Goal: Understand process/instructions

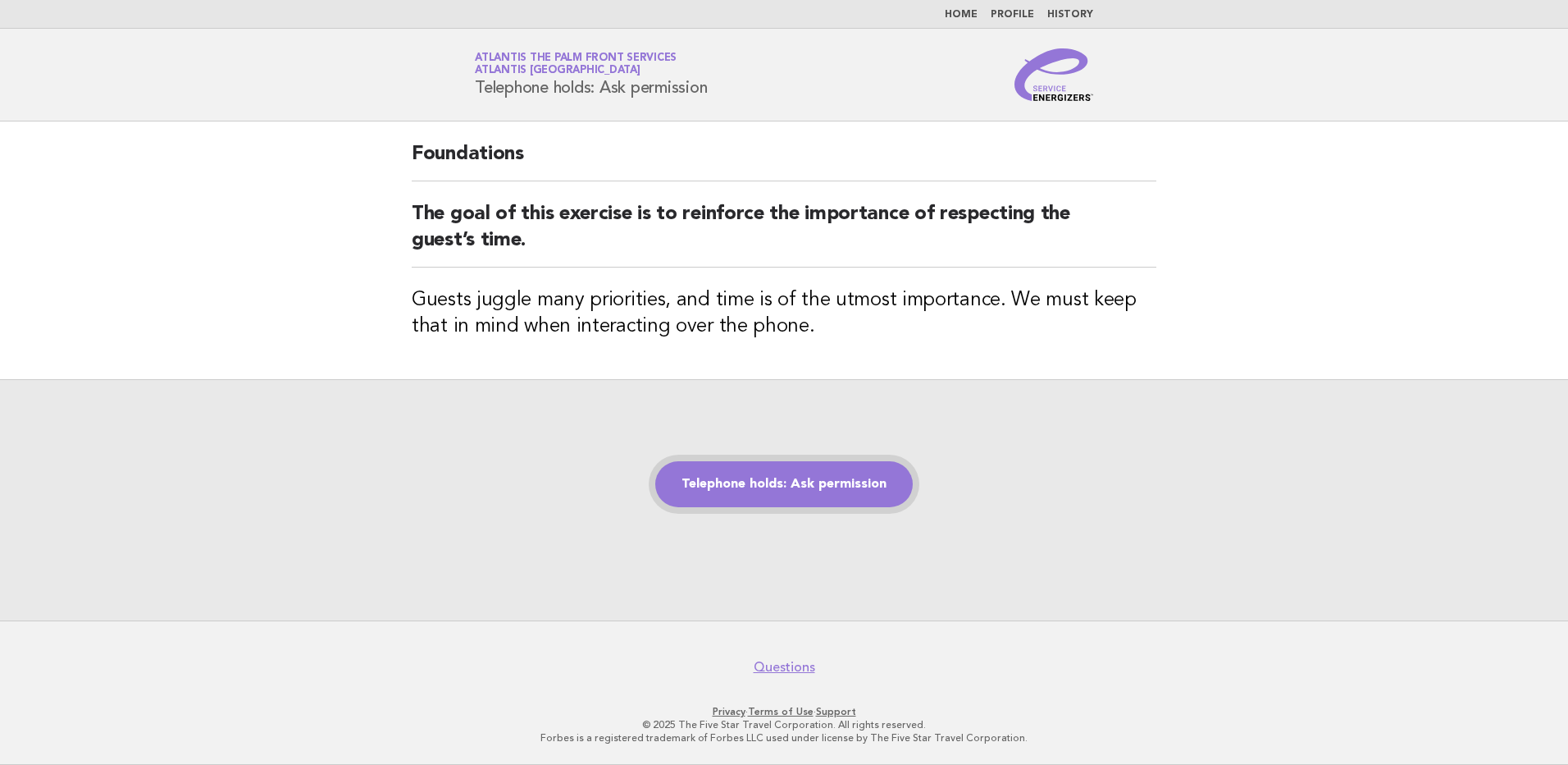
click at [774, 479] on link "Telephone holds: Ask permission" at bounding box center [784, 484] width 258 height 46
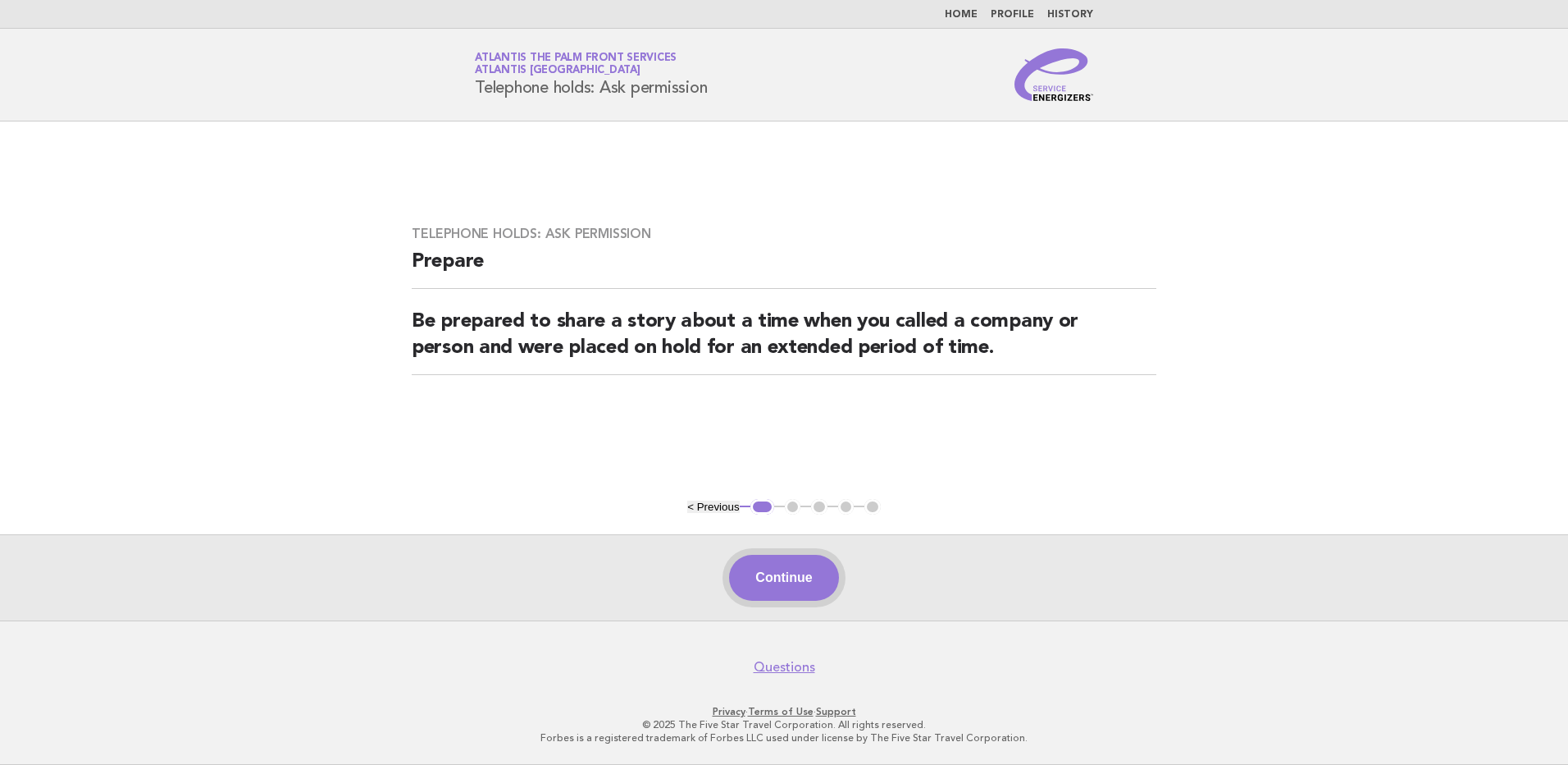
click at [775, 585] on button "Continue" at bounding box center [783, 578] width 109 height 46
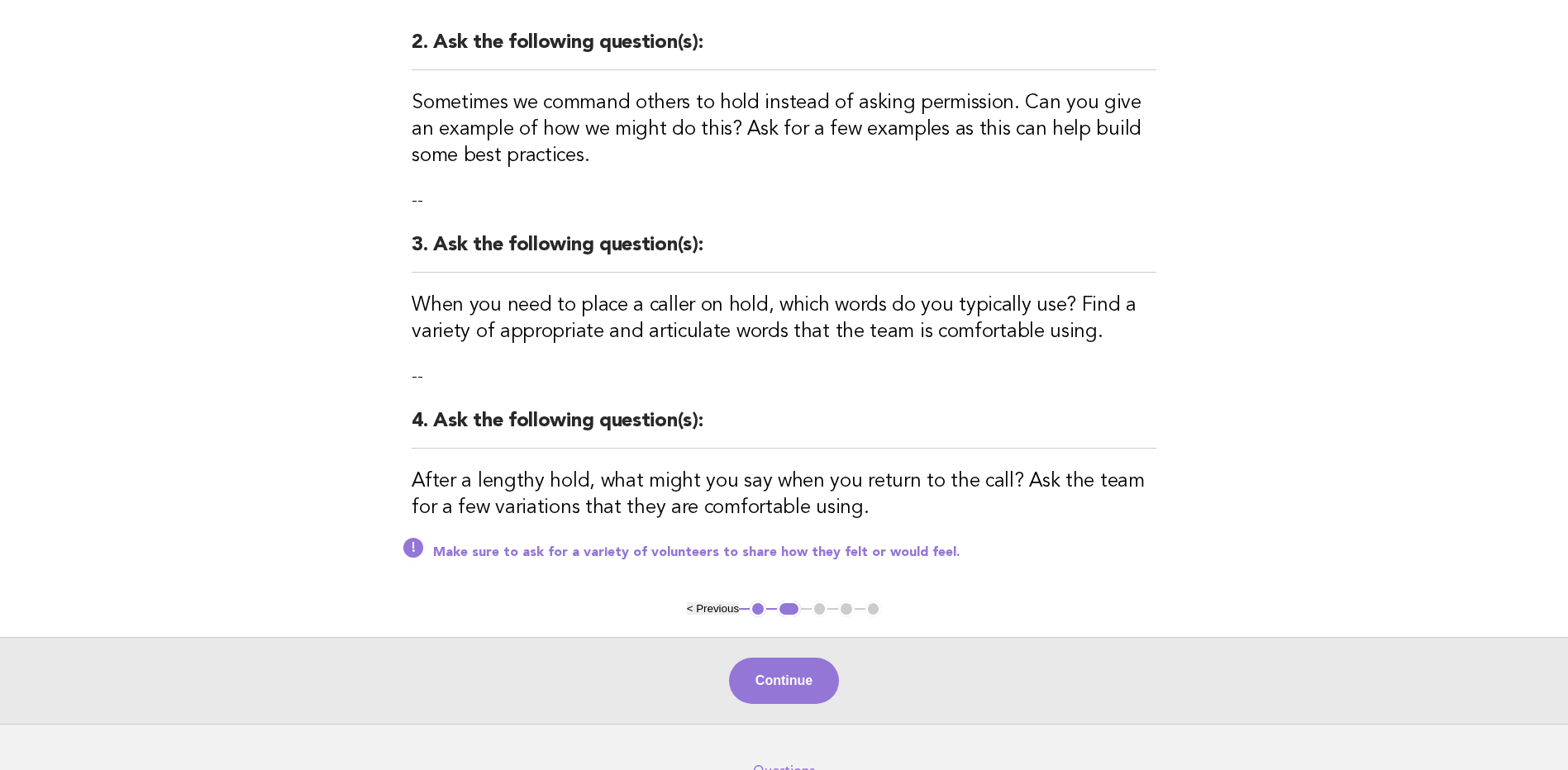
scroll to position [413, 0]
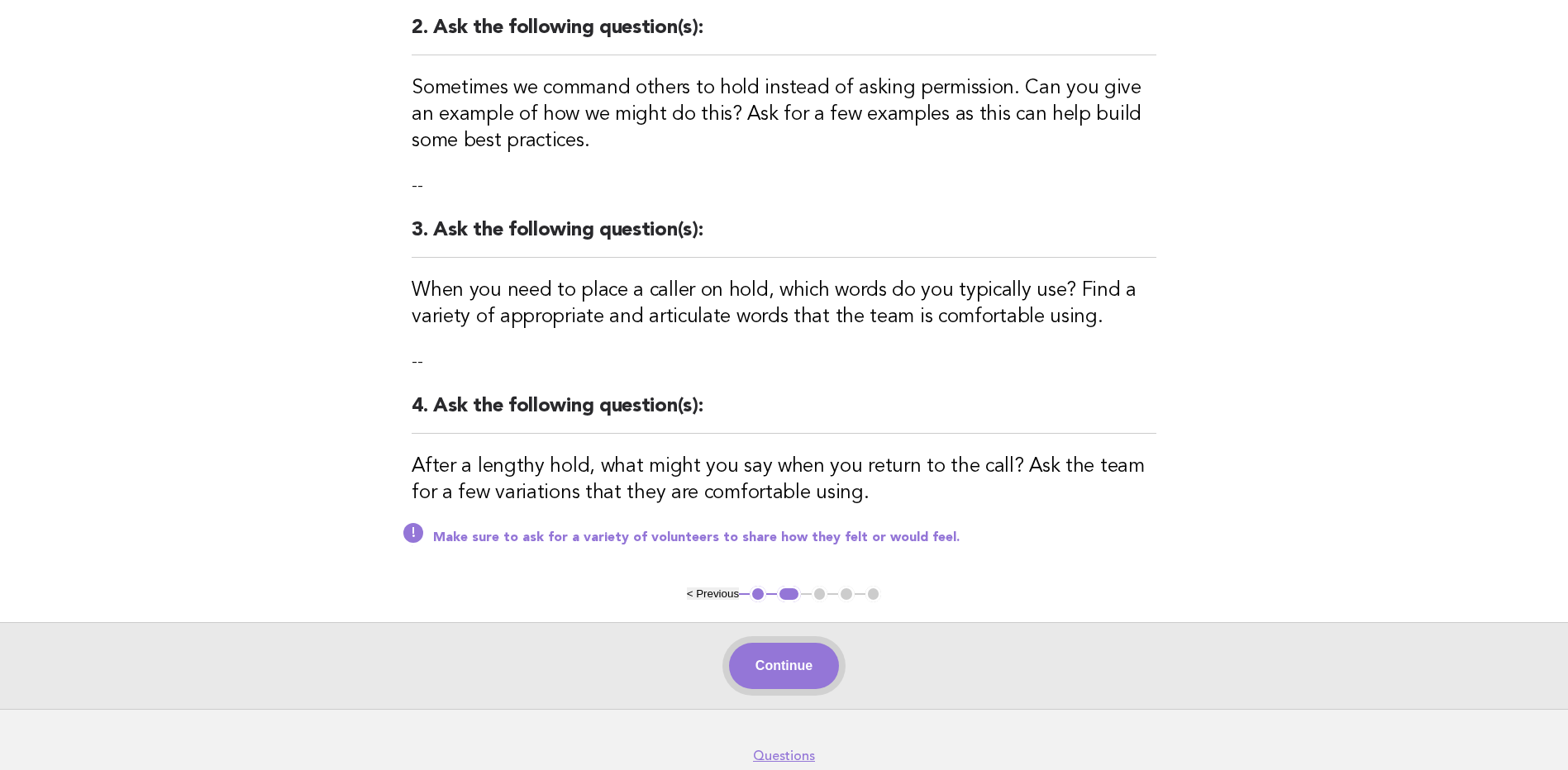
click at [781, 661] on button "Continue" at bounding box center [784, 666] width 110 height 46
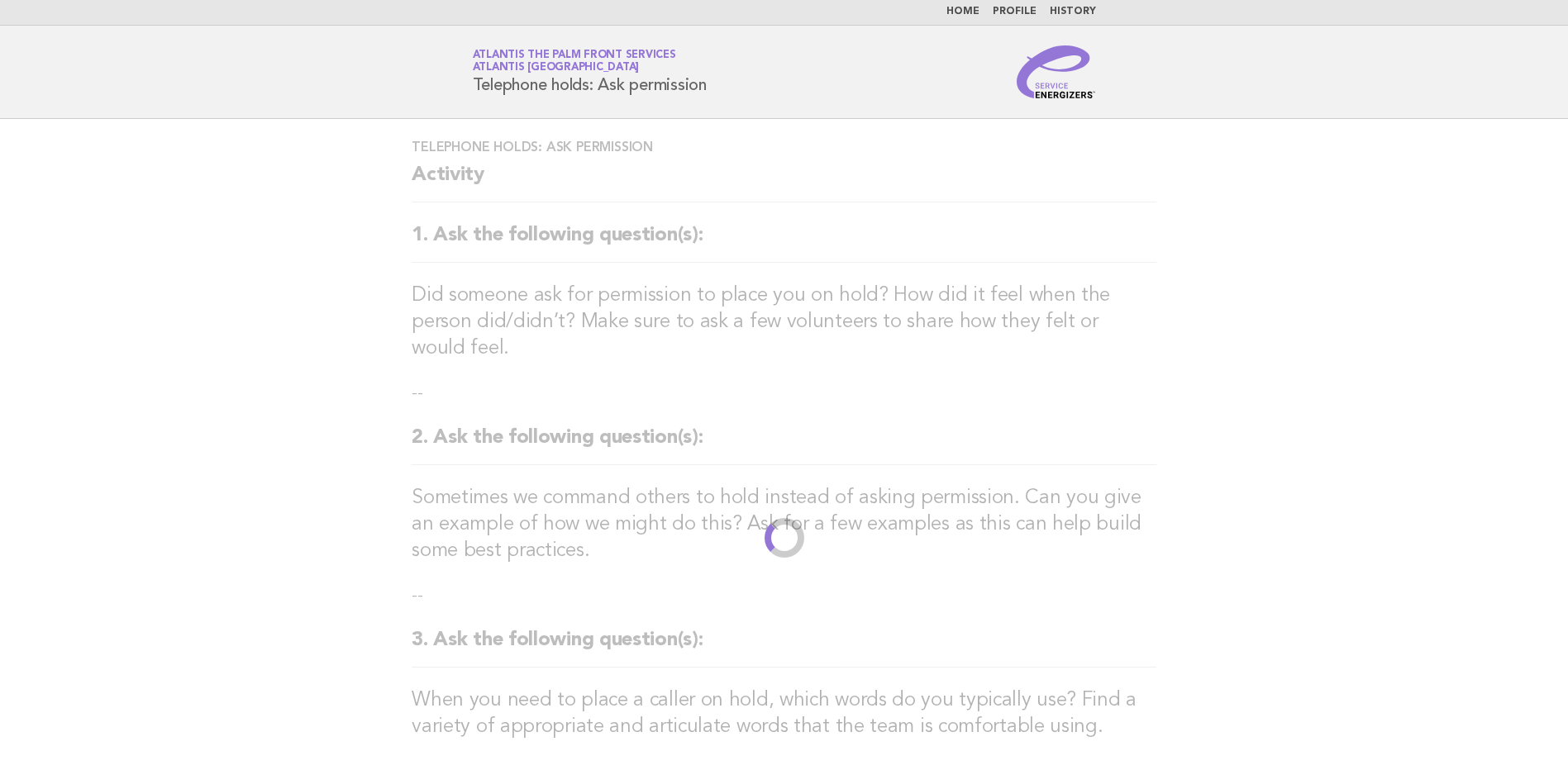
scroll to position [0, 0]
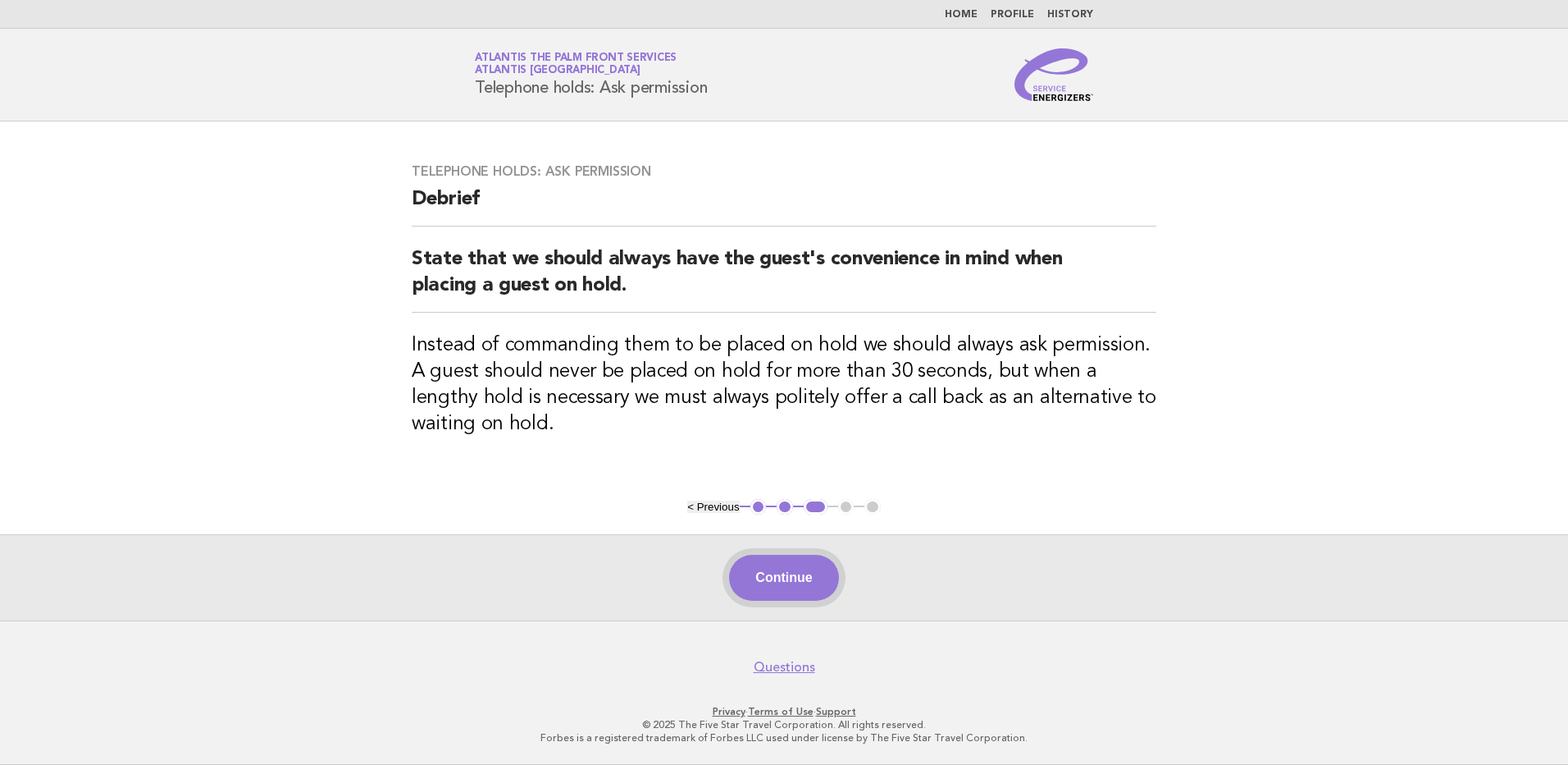
click at [770, 584] on button "Continue" at bounding box center [783, 578] width 109 height 46
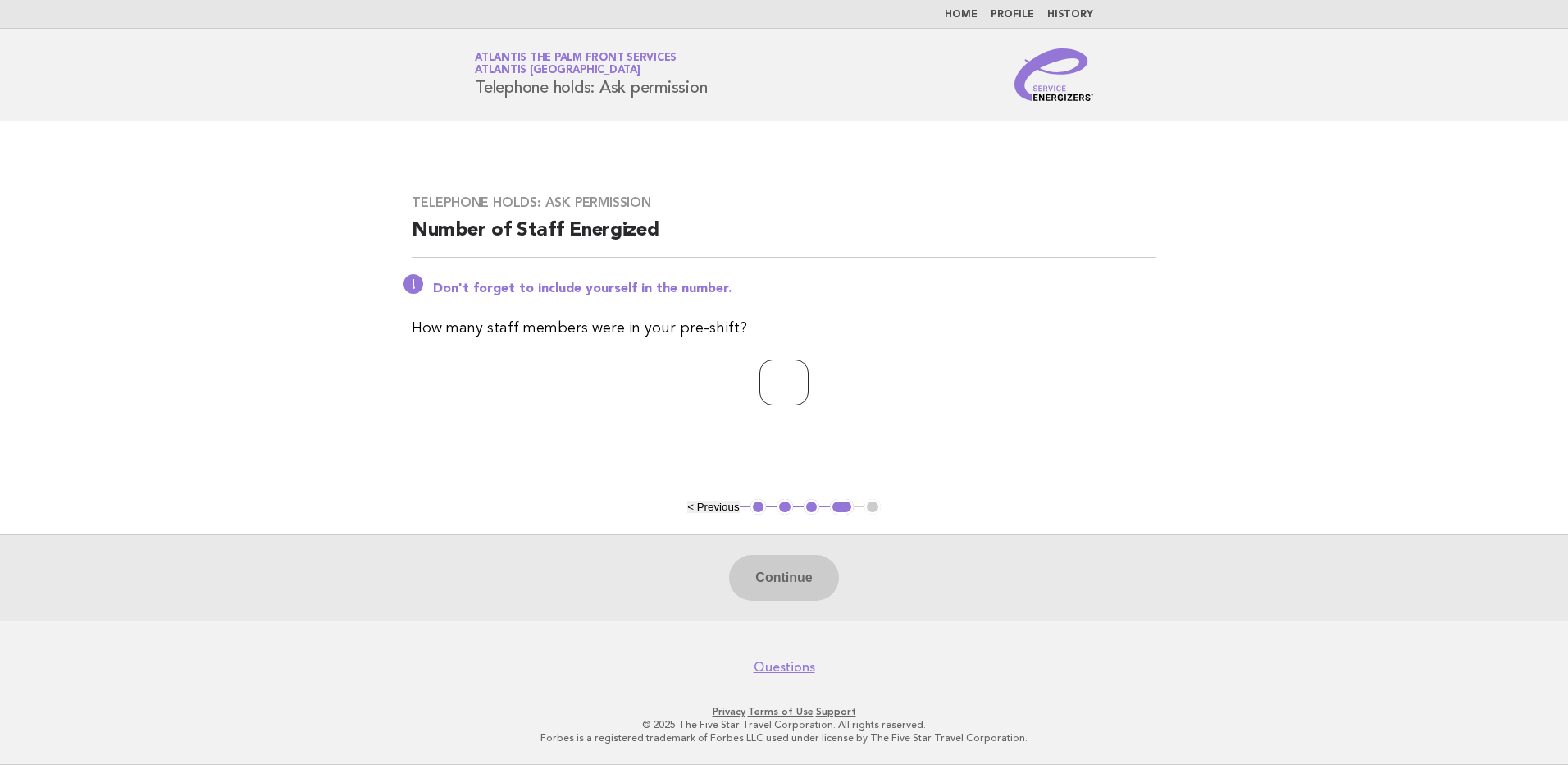
click at [759, 372] on input "number" at bounding box center [784, 382] width 49 height 46
type input "*"
click at [785, 574] on button "Continue" at bounding box center [783, 578] width 109 height 46
